Goal: Task Accomplishment & Management: Manage account settings

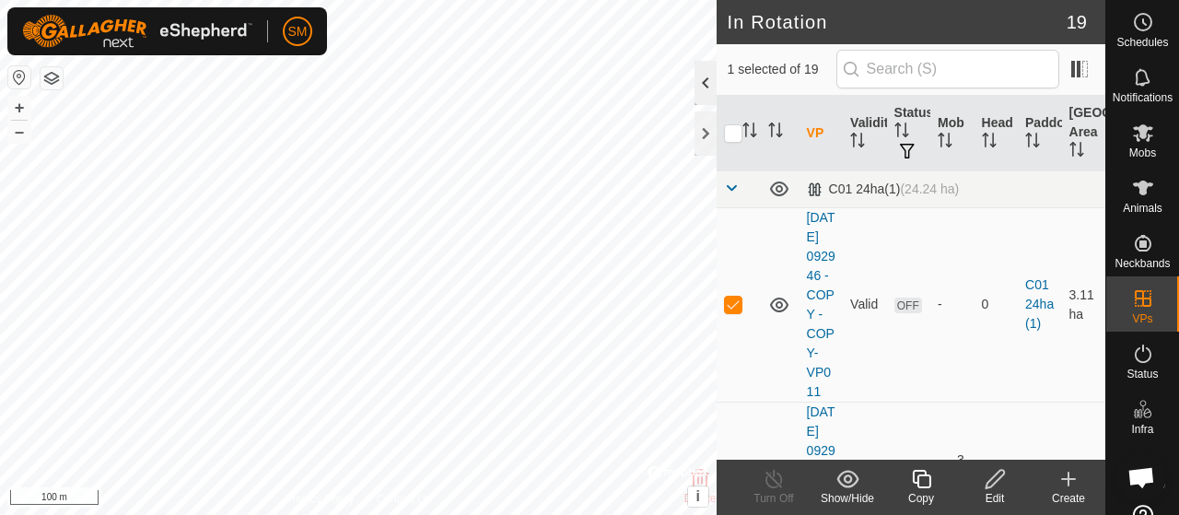
click at [700, 75] on div at bounding box center [705, 83] width 22 height 44
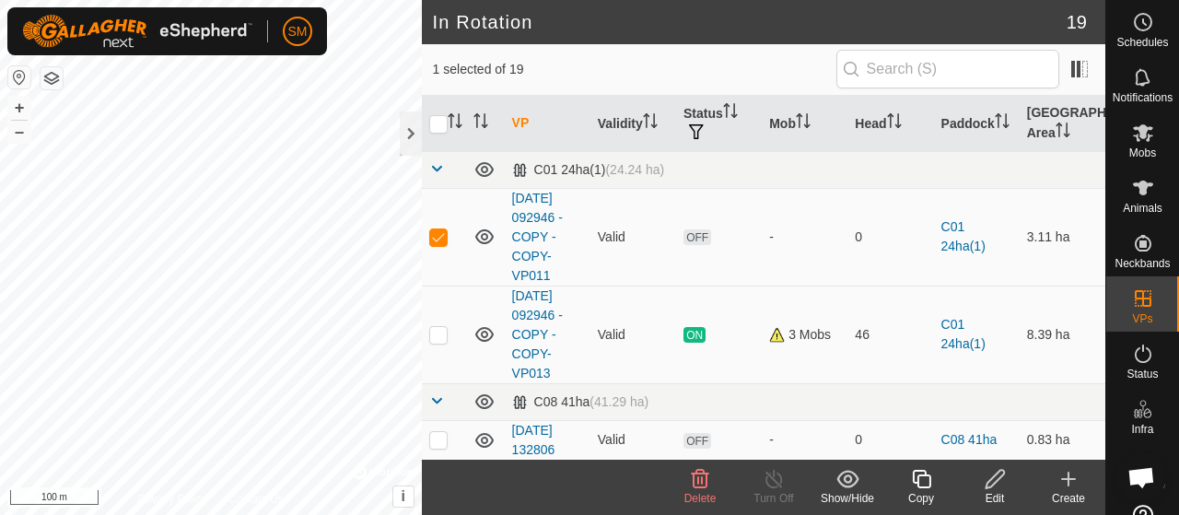
click at [704, 502] on span "Delete" at bounding box center [700, 498] width 32 height 13
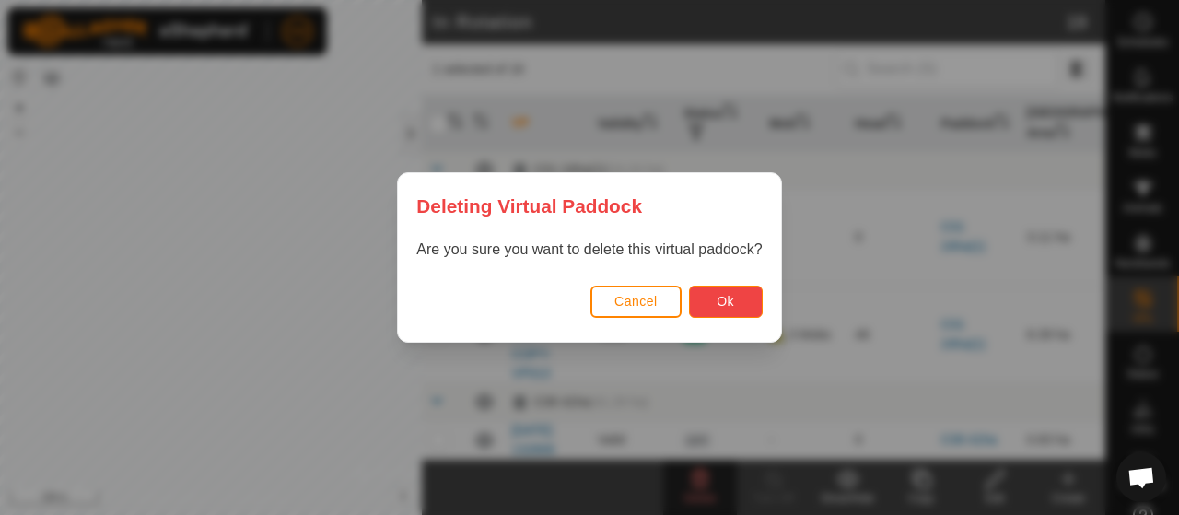
click at [727, 299] on span "Ok" at bounding box center [724, 301] width 17 height 15
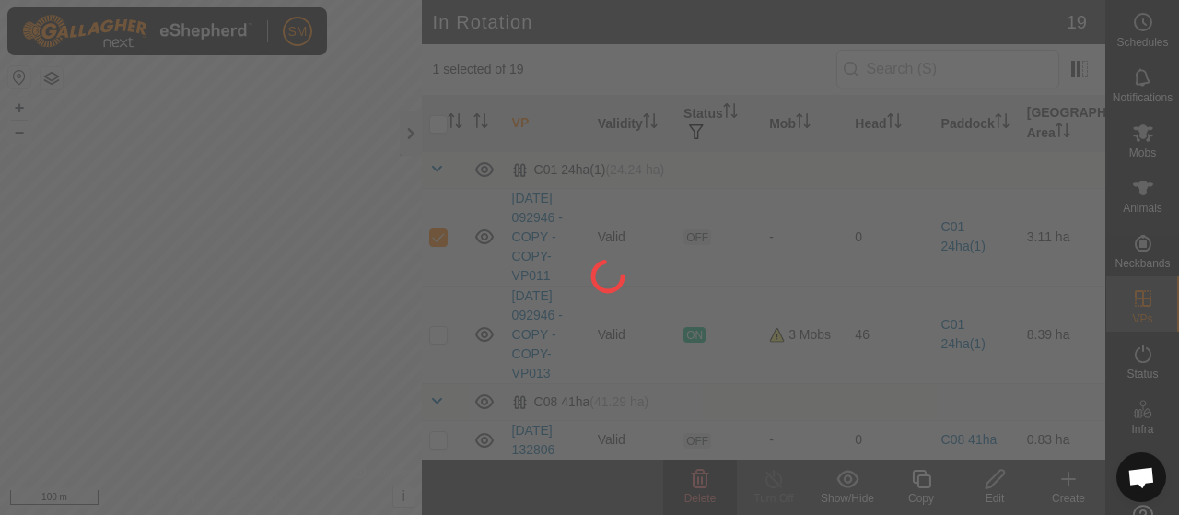
checkbox input "false"
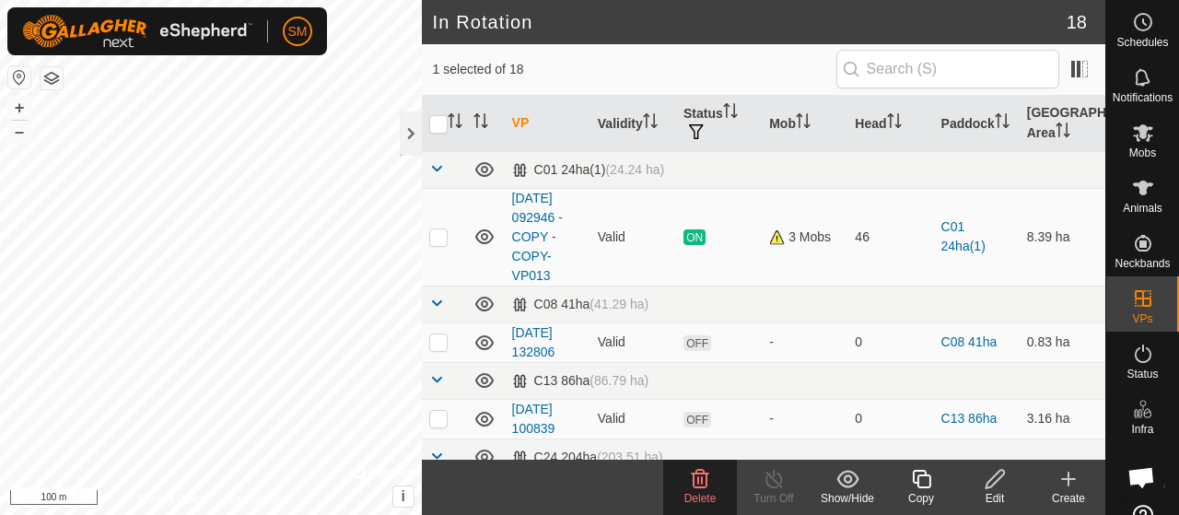
click at [695, 471] on icon at bounding box center [700, 479] width 17 height 18
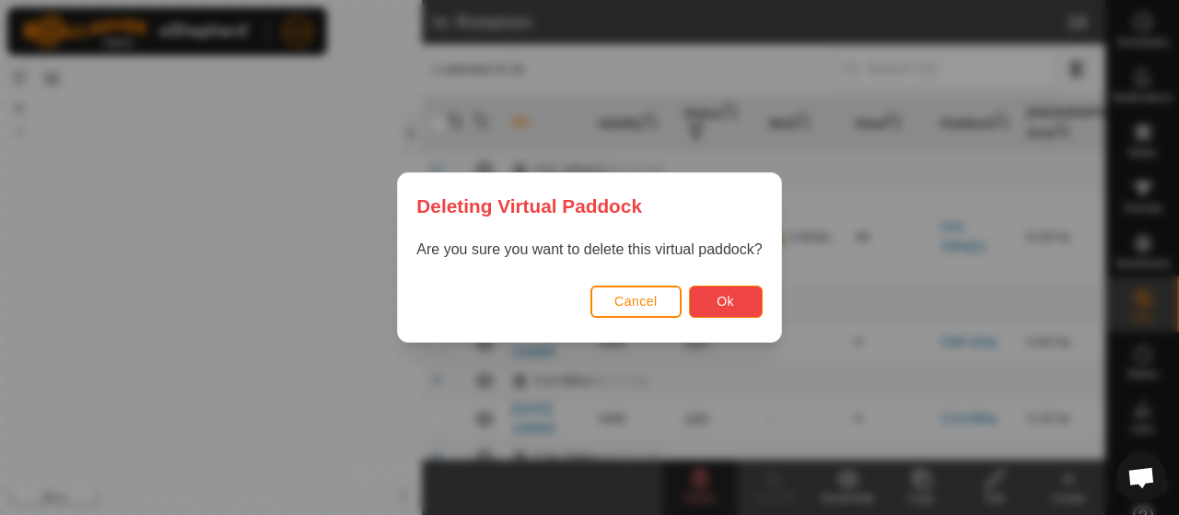
click at [716, 309] on button "Ok" at bounding box center [726, 301] width 74 height 32
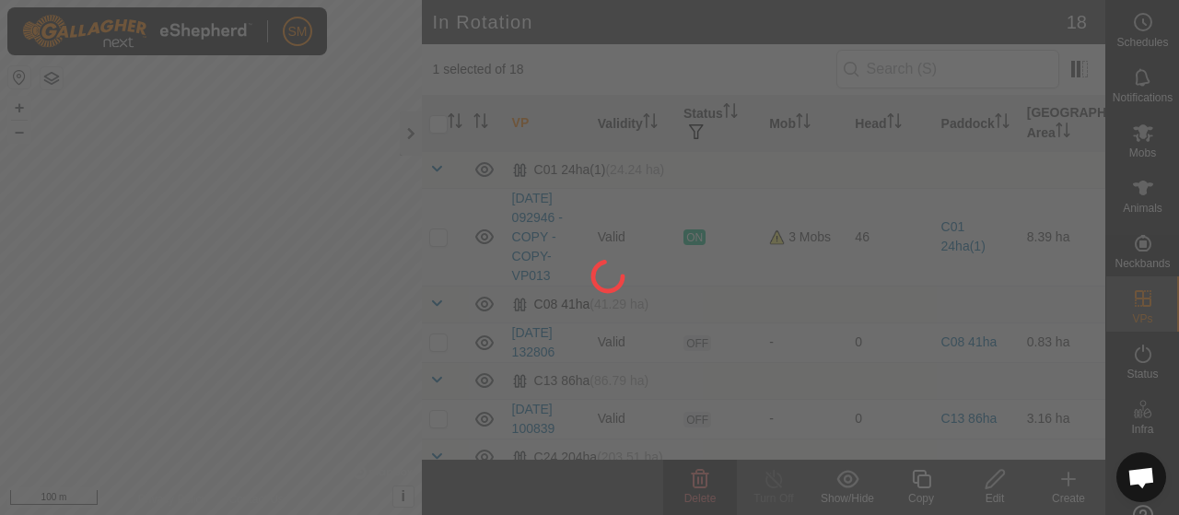
checkbox input "false"
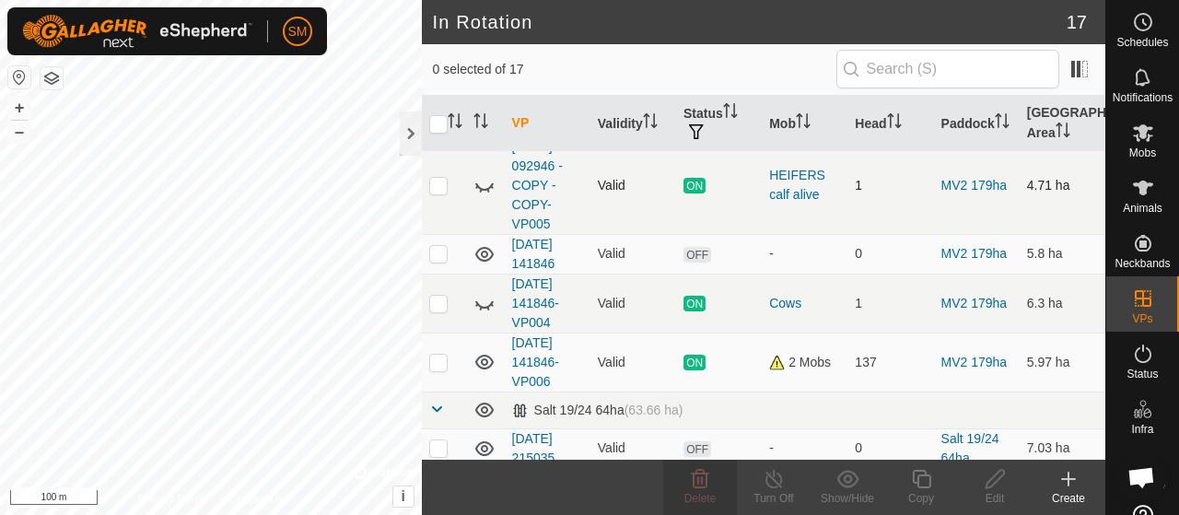
scroll to position [936, 0]
click at [484, 300] on icon at bounding box center [484, 303] width 18 height 7
click at [484, 250] on icon at bounding box center [484, 253] width 18 height 15
click at [484, 250] on icon at bounding box center [484, 253] width 22 height 22
click at [483, 299] on icon at bounding box center [484, 302] width 22 height 22
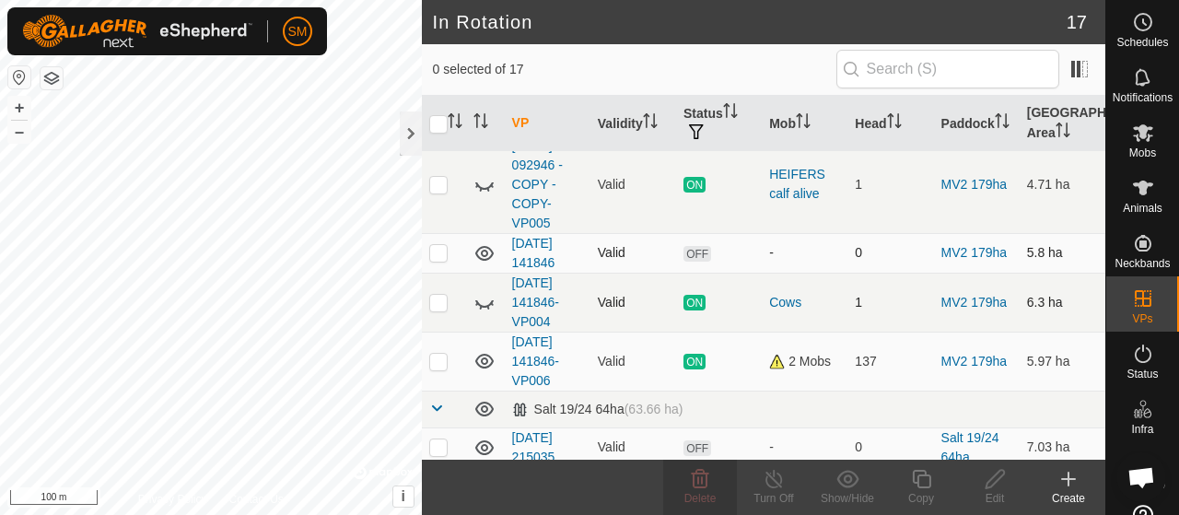
click at [788, 296] on div "Cows" at bounding box center [804, 302] width 71 height 19
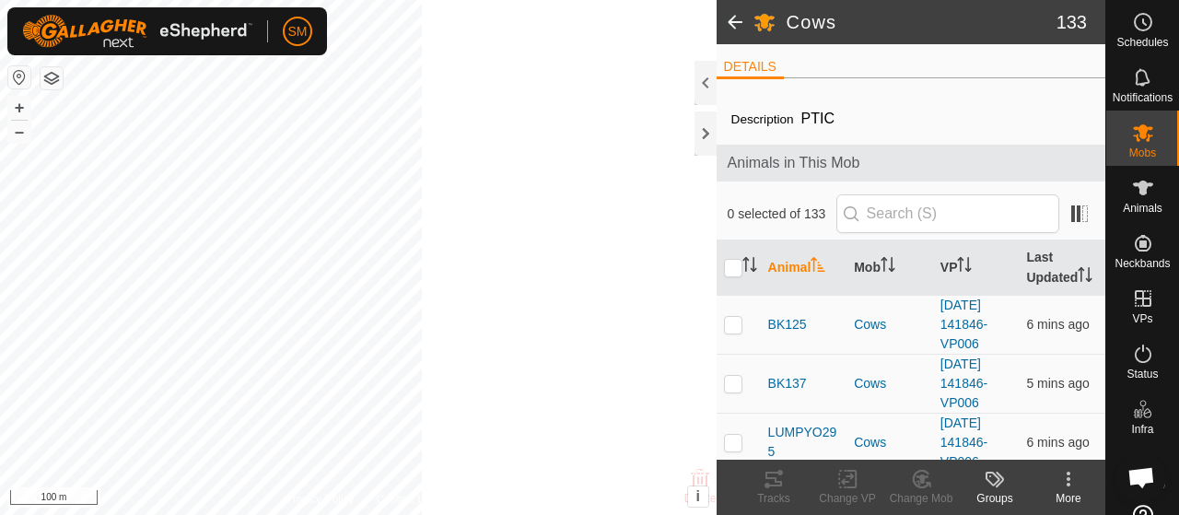
click at [703, 75] on div at bounding box center [705, 83] width 22 height 44
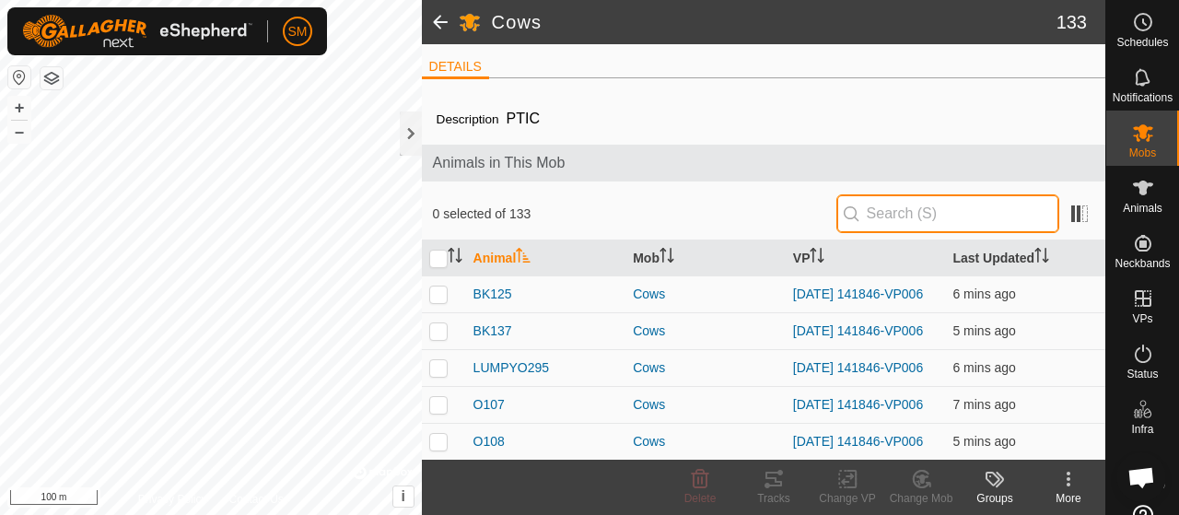
click at [938, 206] on input "text" at bounding box center [947, 213] width 223 height 39
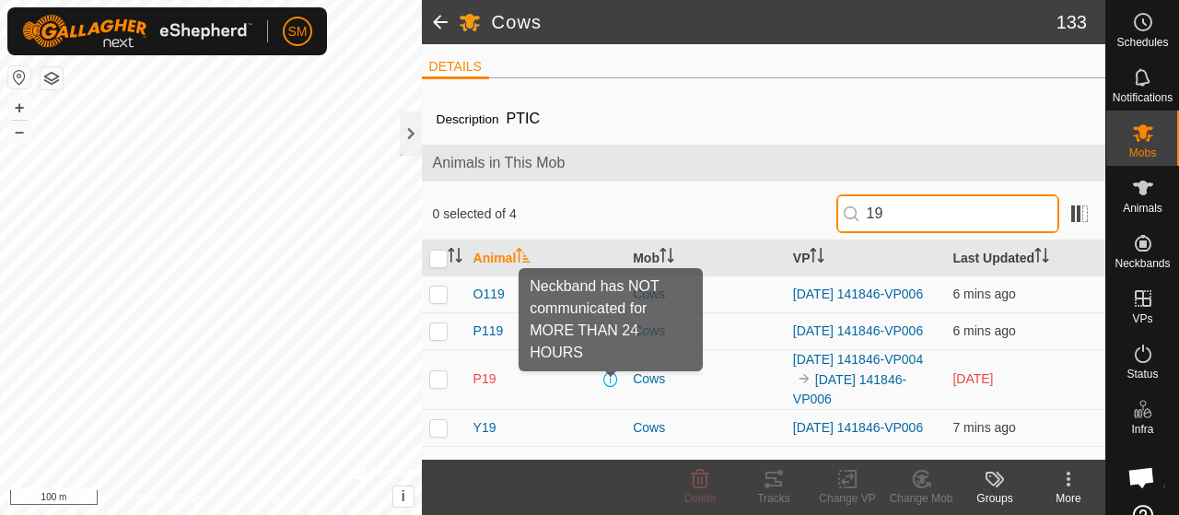
type input "19"
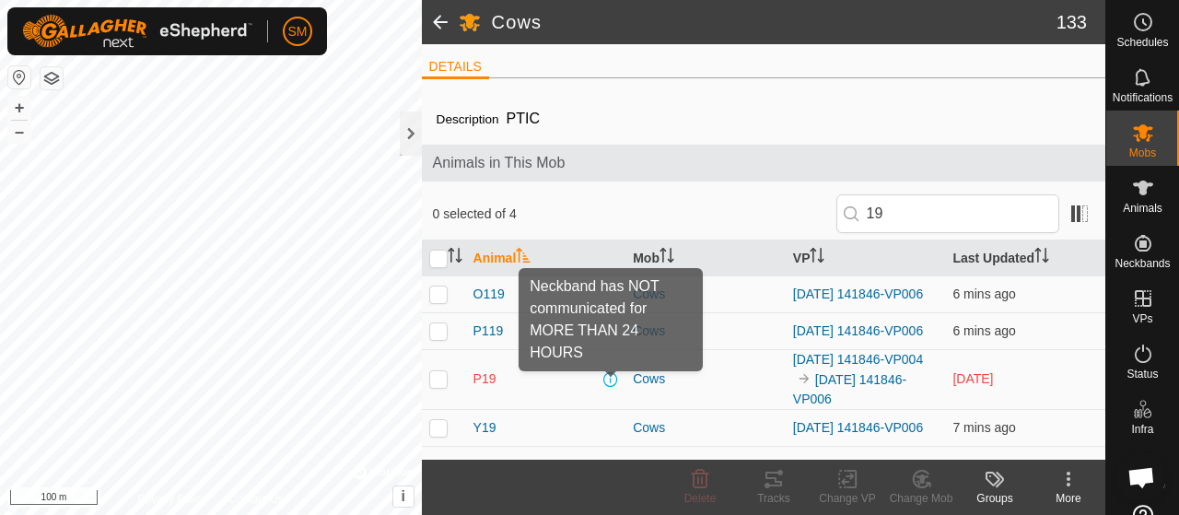
click at [610, 383] on span at bounding box center [610, 379] width 15 height 15
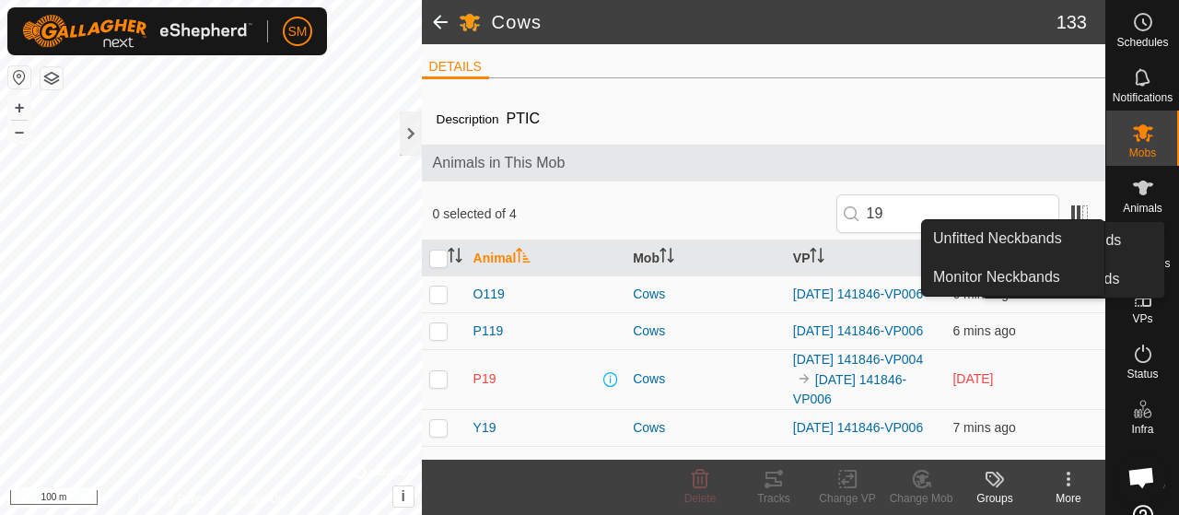
click at [1132, 248] on icon at bounding box center [1143, 243] width 22 height 22
click at [1074, 251] on link "Unfitted Neckbands" at bounding box center [1013, 238] width 182 height 37
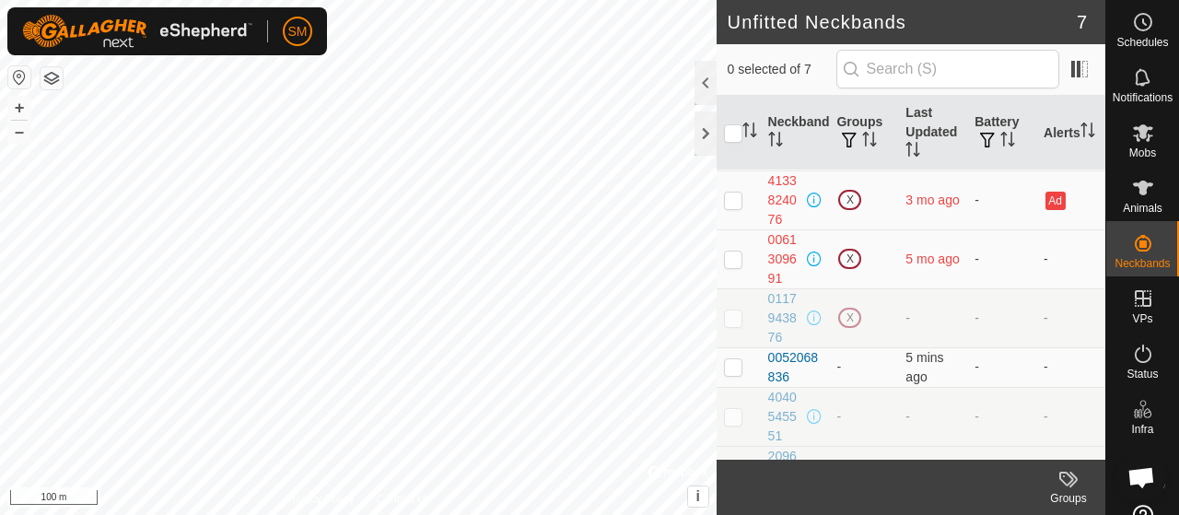
scroll to position [80, 0]
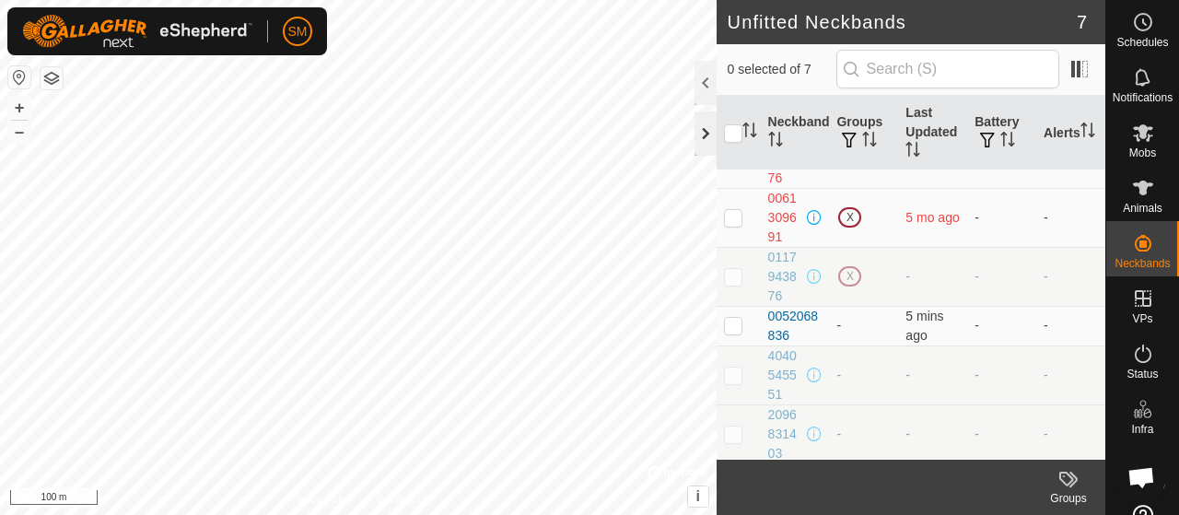
click at [702, 129] on div at bounding box center [705, 133] width 22 height 44
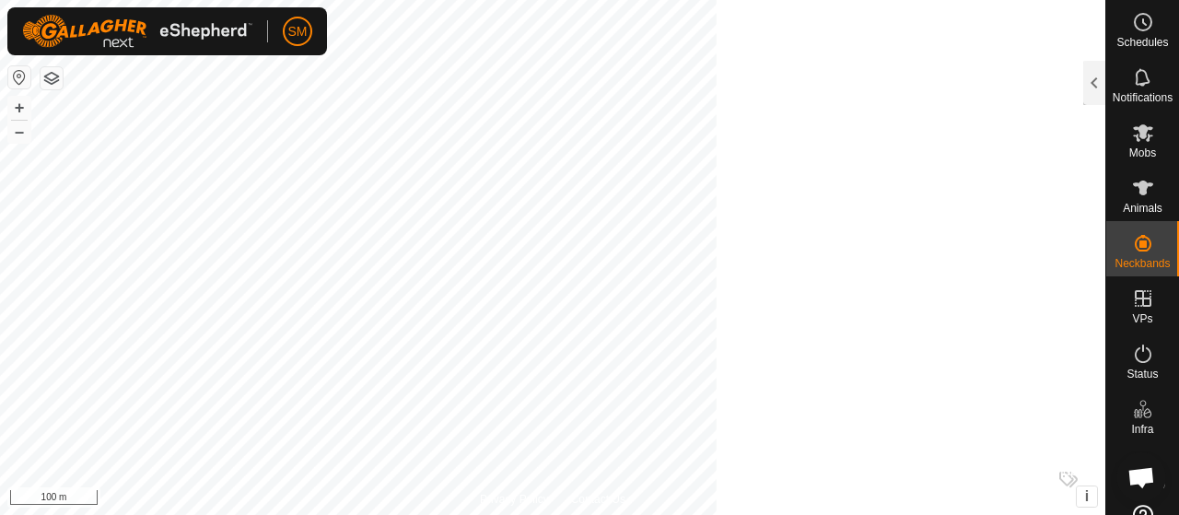
scroll to position [157, 0]
